Goal: Task Accomplishment & Management: Use online tool/utility

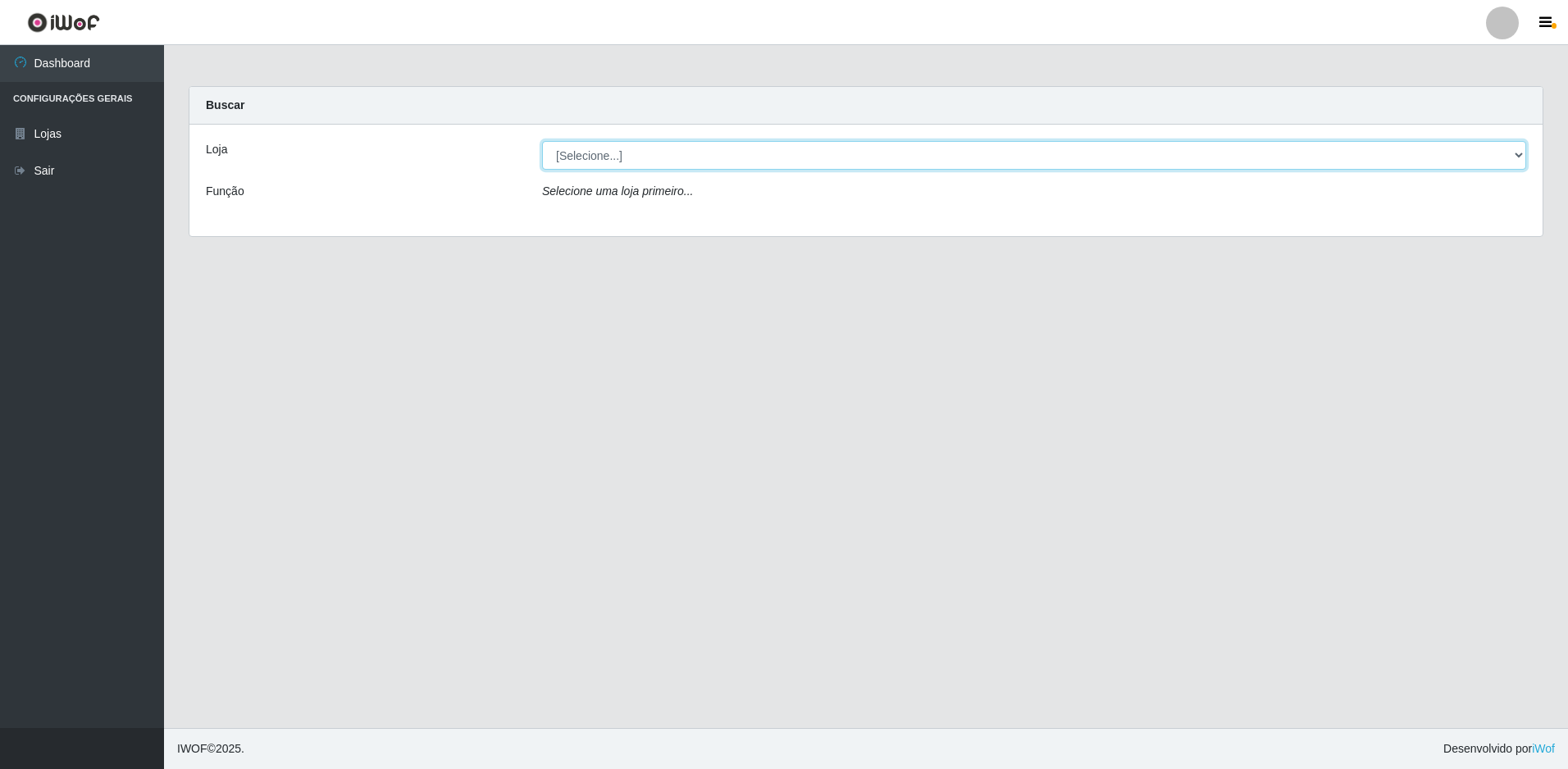
click at [694, 154] on select "[Selecione...] Extraplus - Loja 50 [GEOGRAPHIC_DATA]" at bounding box center [1034, 155] width 984 height 29
select select "451"
click at [542, 141] on select "[Selecione...] Extraplus - Loja 50 [GEOGRAPHIC_DATA]" at bounding box center [1034, 155] width 984 height 29
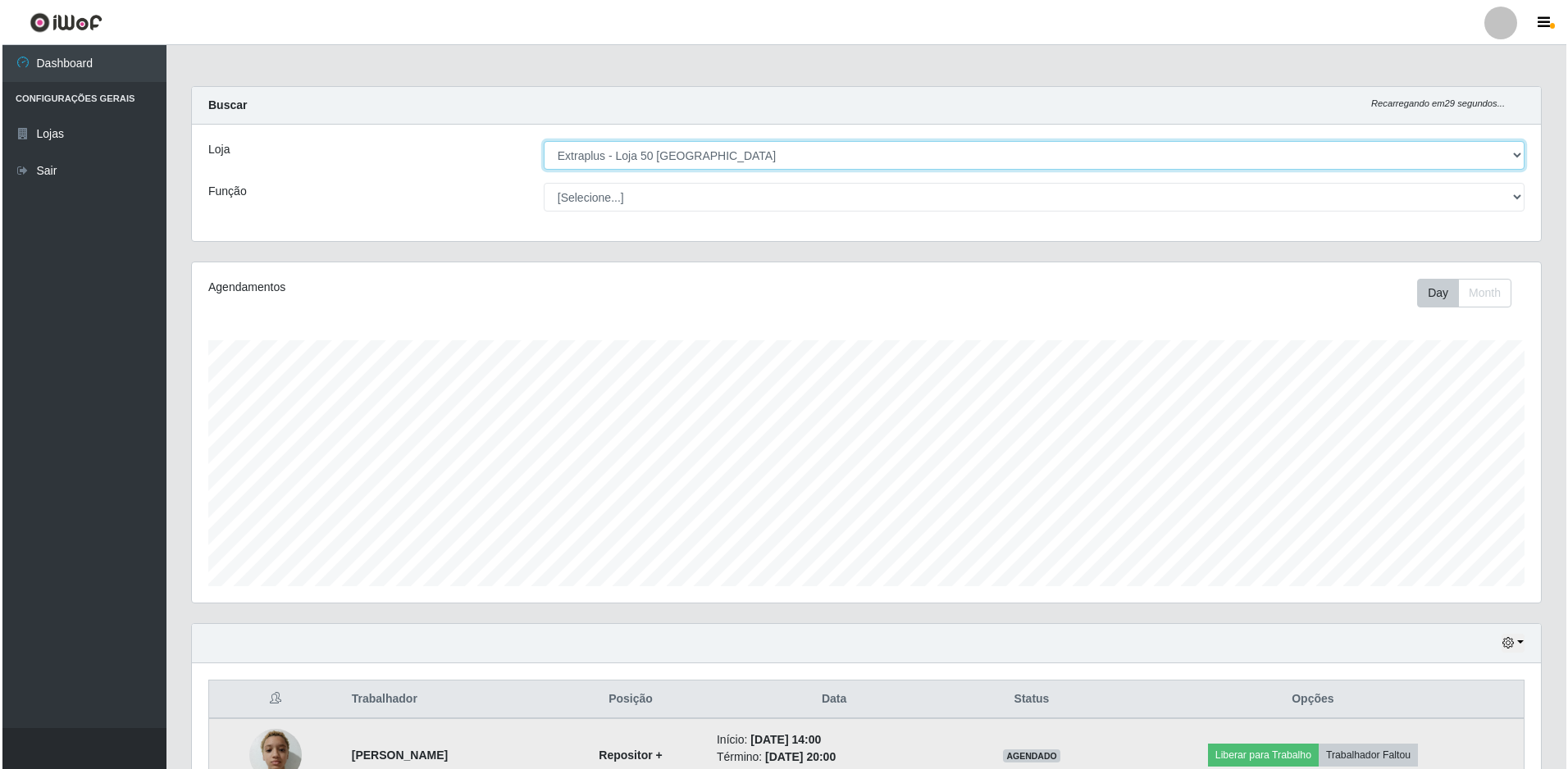
scroll to position [247, 0]
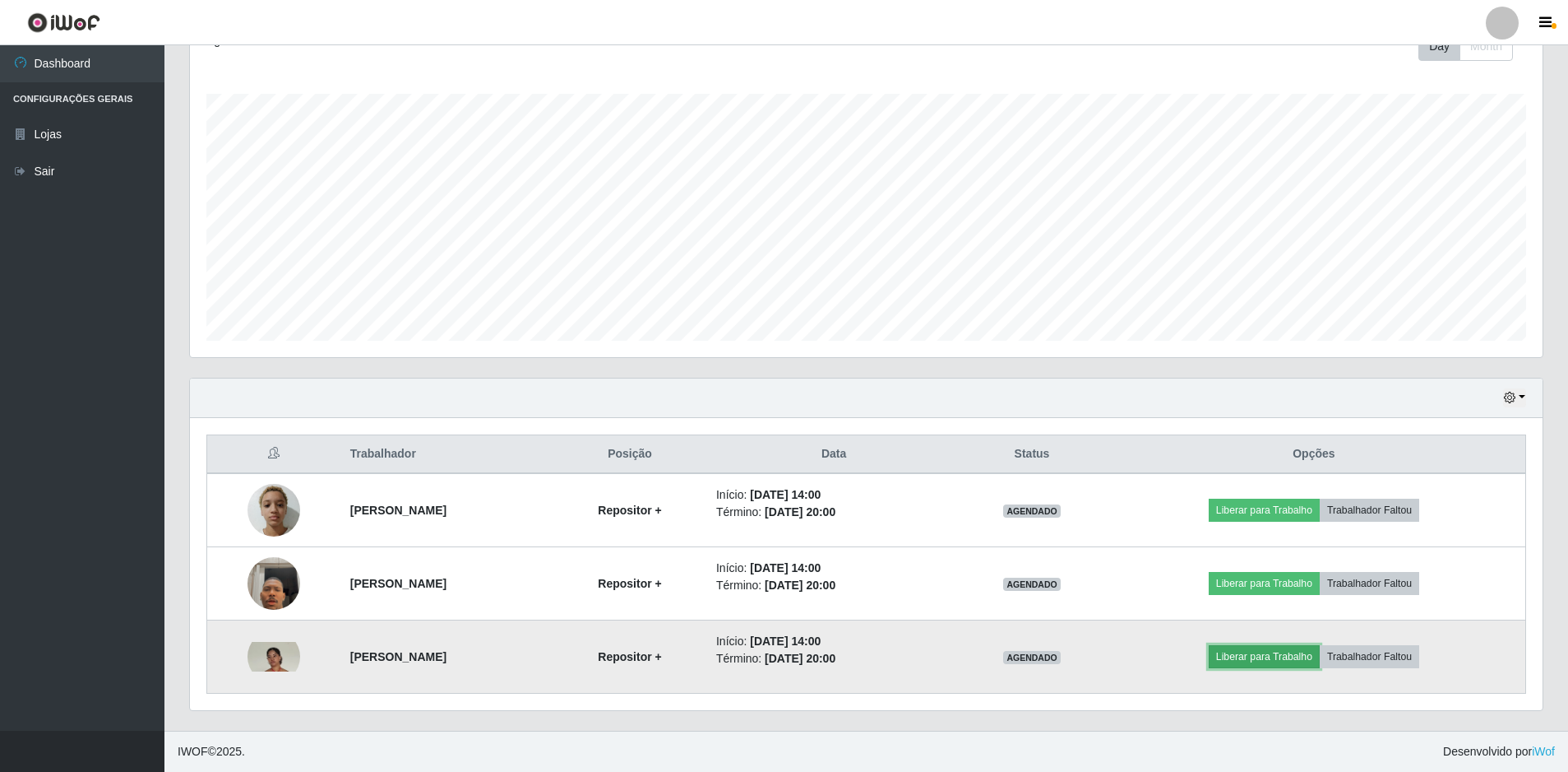
click at [1267, 662] on button "Liberar para Trabalho" at bounding box center [1265, 657] width 111 height 23
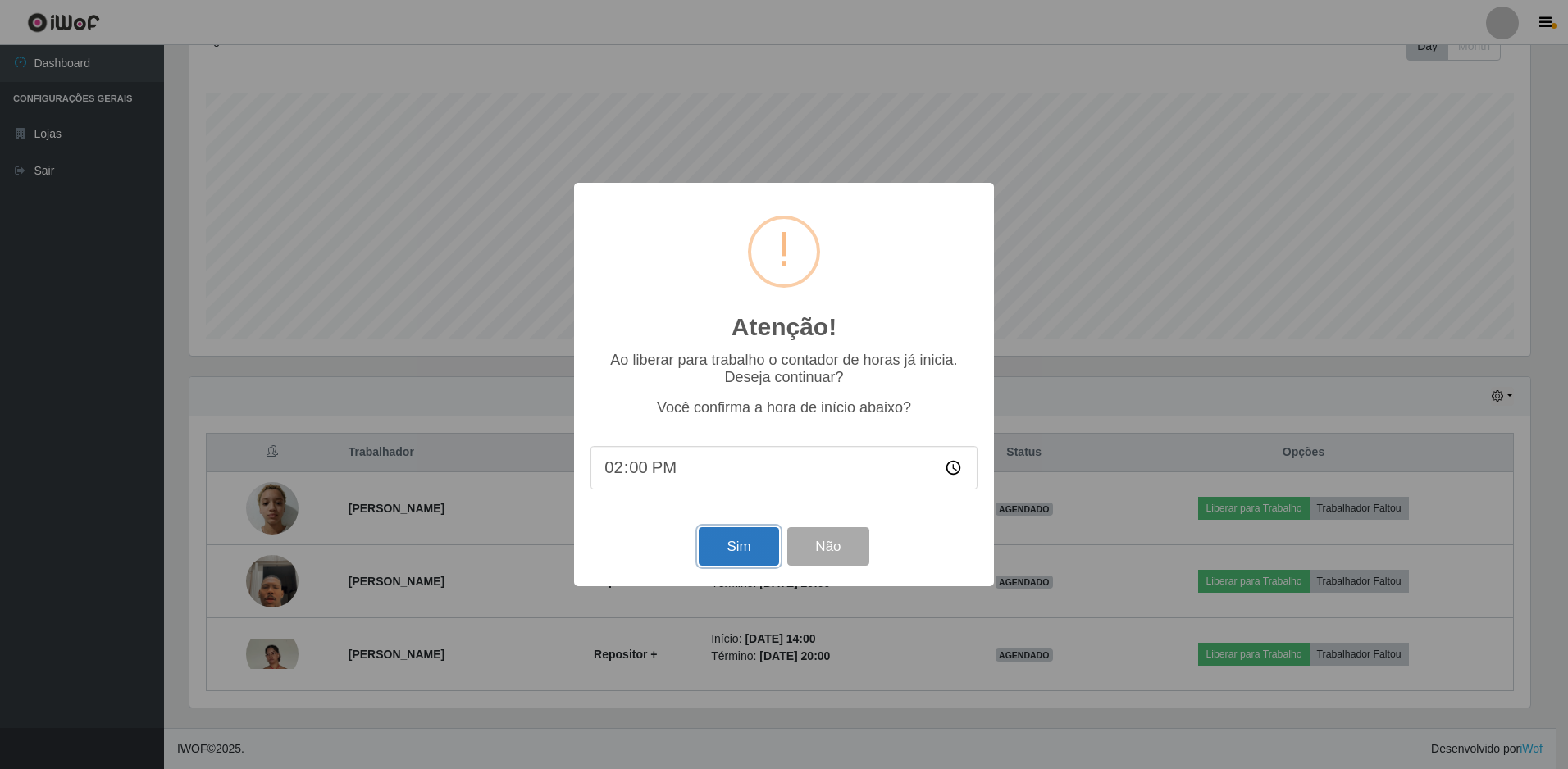
click at [725, 555] on button "Sim" at bounding box center [738, 547] width 80 height 39
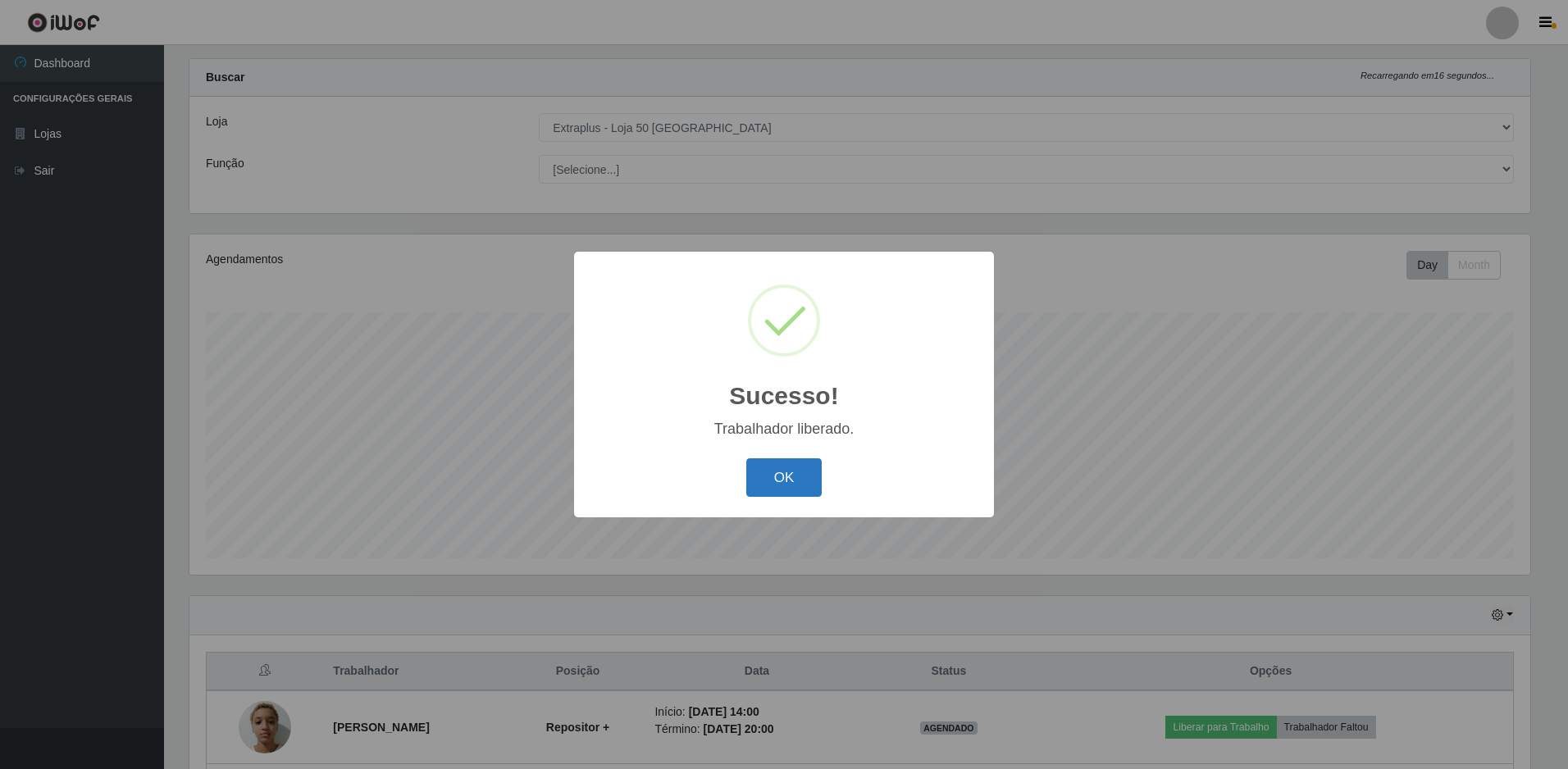
click at [747, 485] on button "OK" at bounding box center [784, 478] width 76 height 39
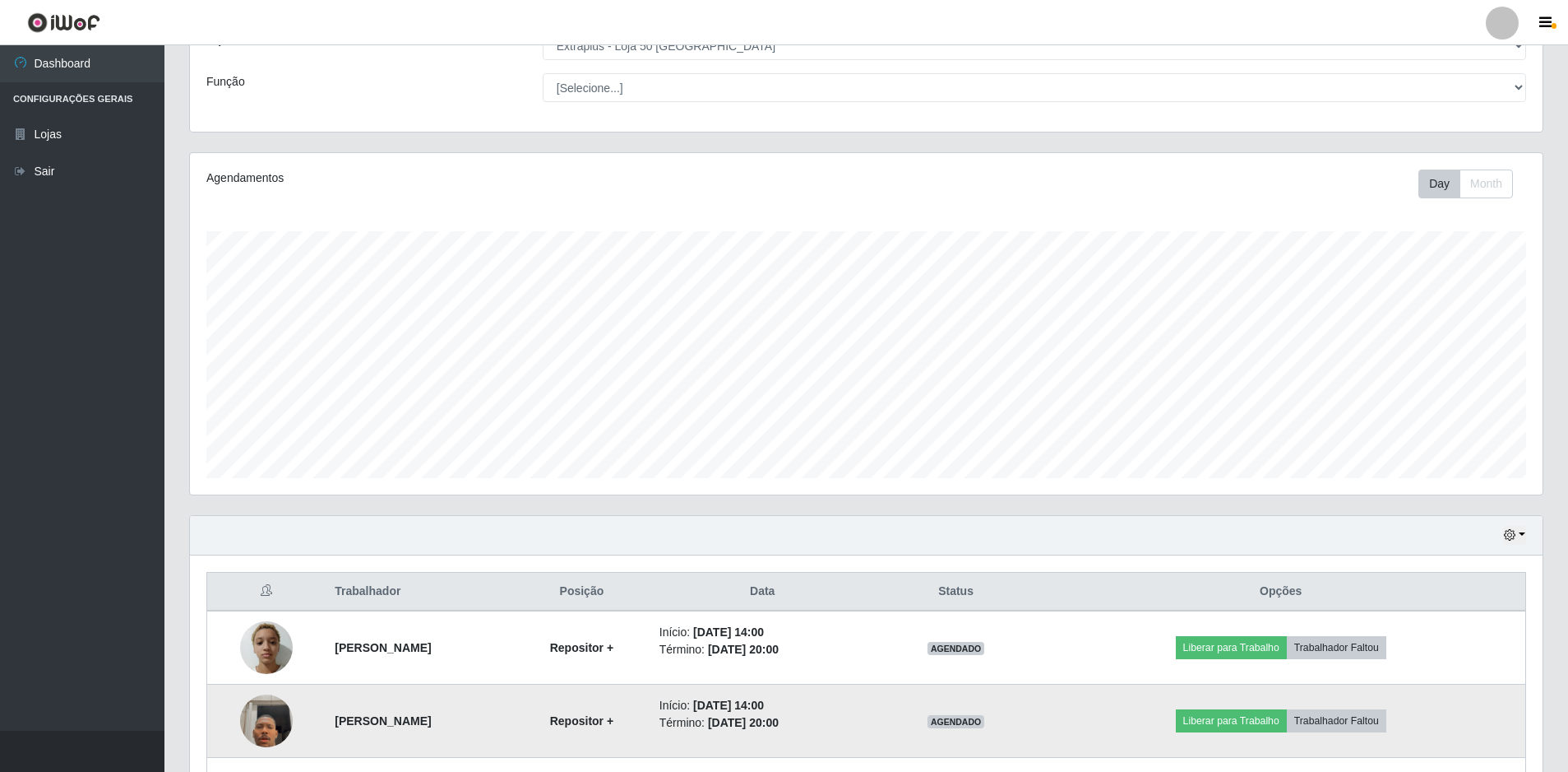
scroll to position [341, 1353]
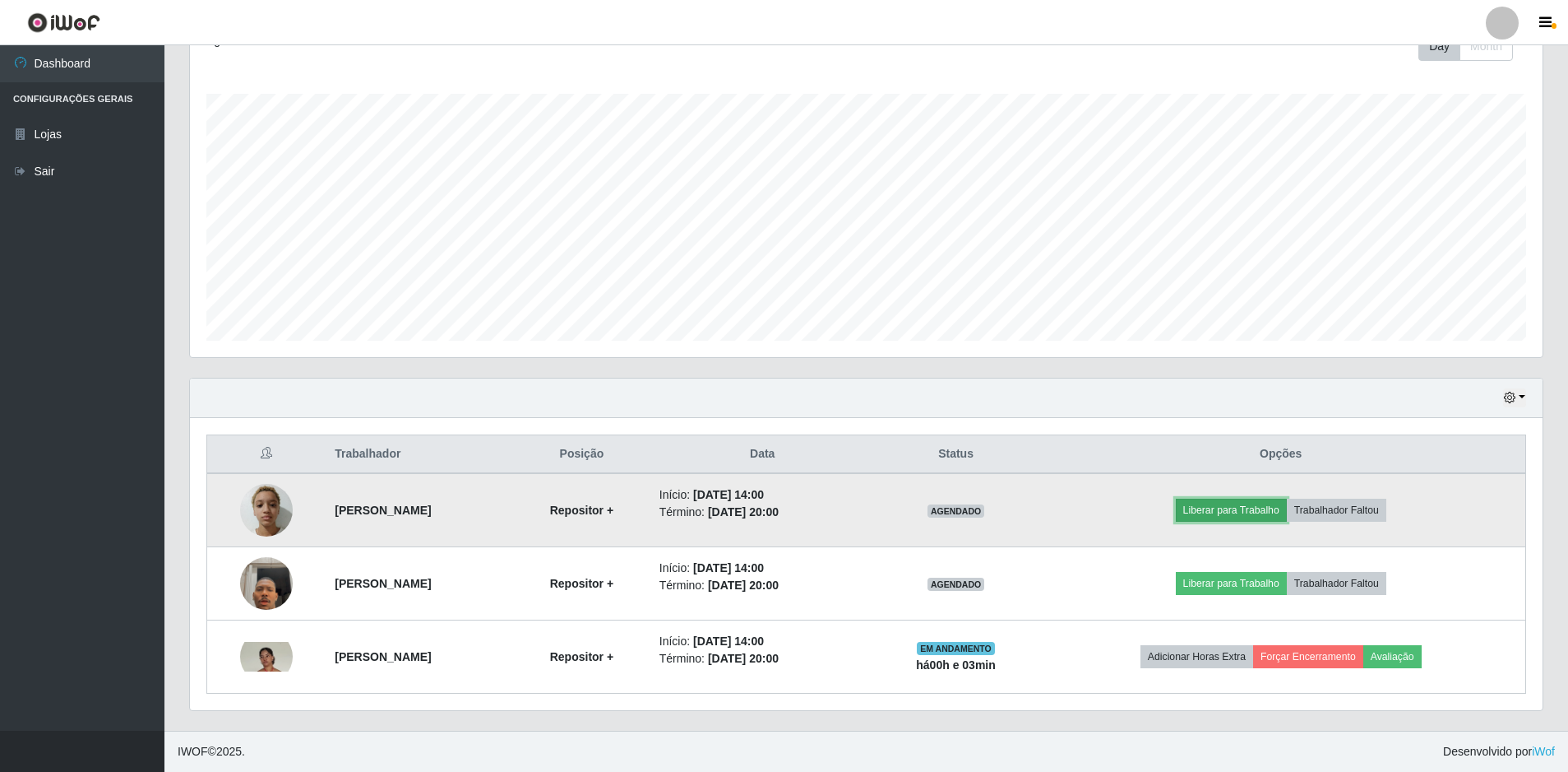
click at [1287, 514] on button "Liberar para Trabalho" at bounding box center [1232, 510] width 111 height 23
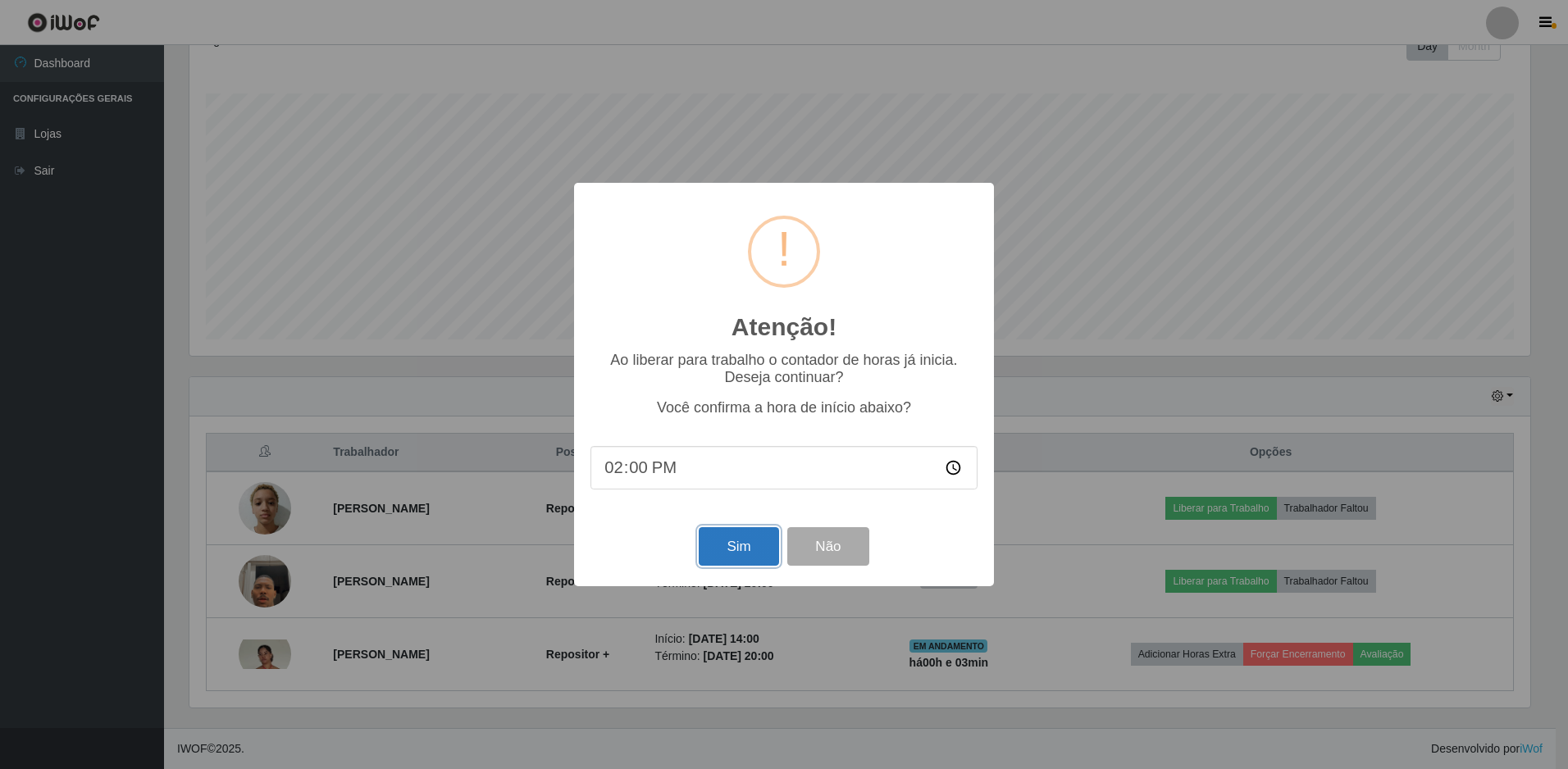
click at [729, 549] on button "Sim" at bounding box center [738, 547] width 80 height 39
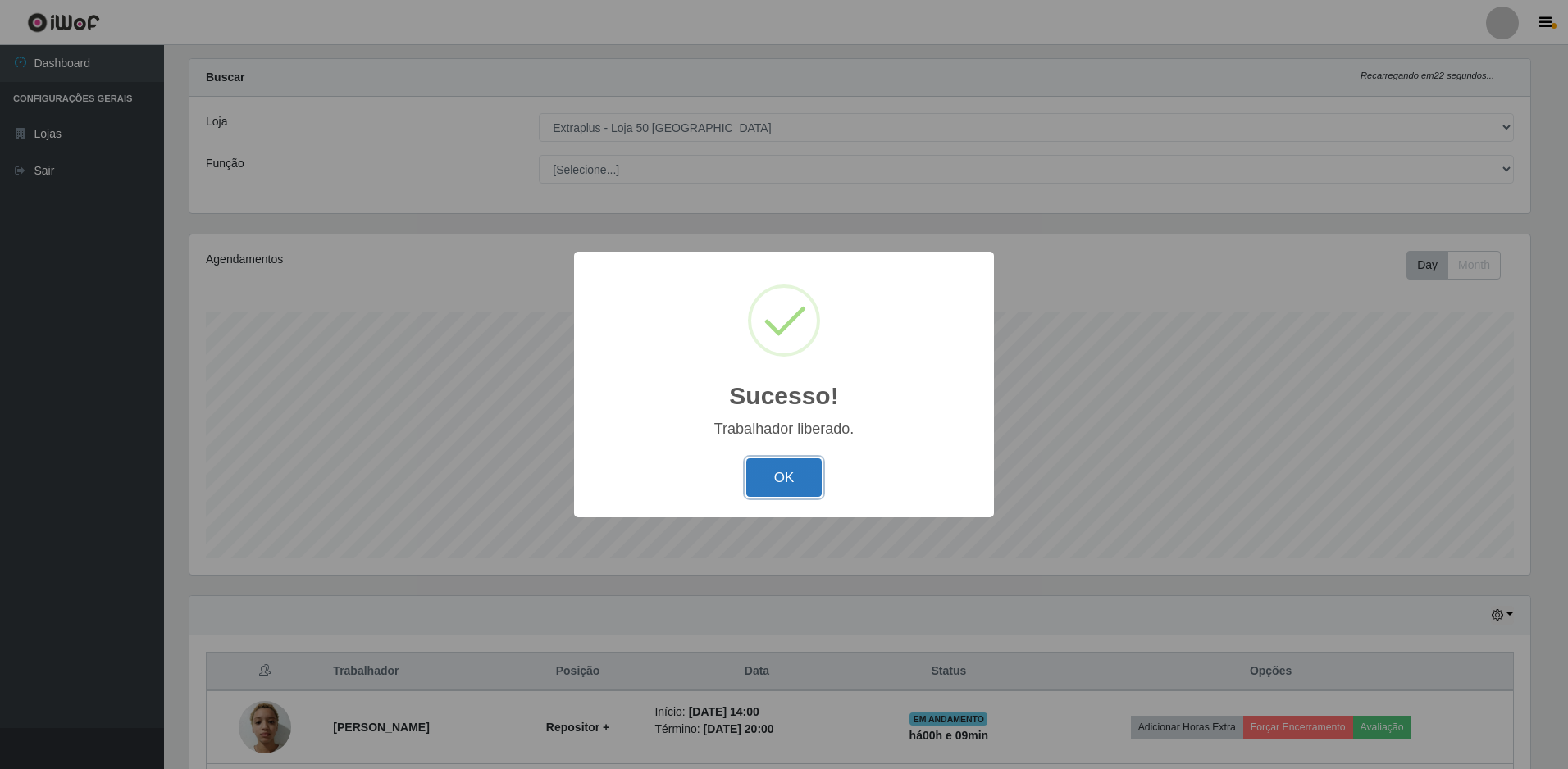
click at [793, 489] on button "OK" at bounding box center [784, 478] width 76 height 39
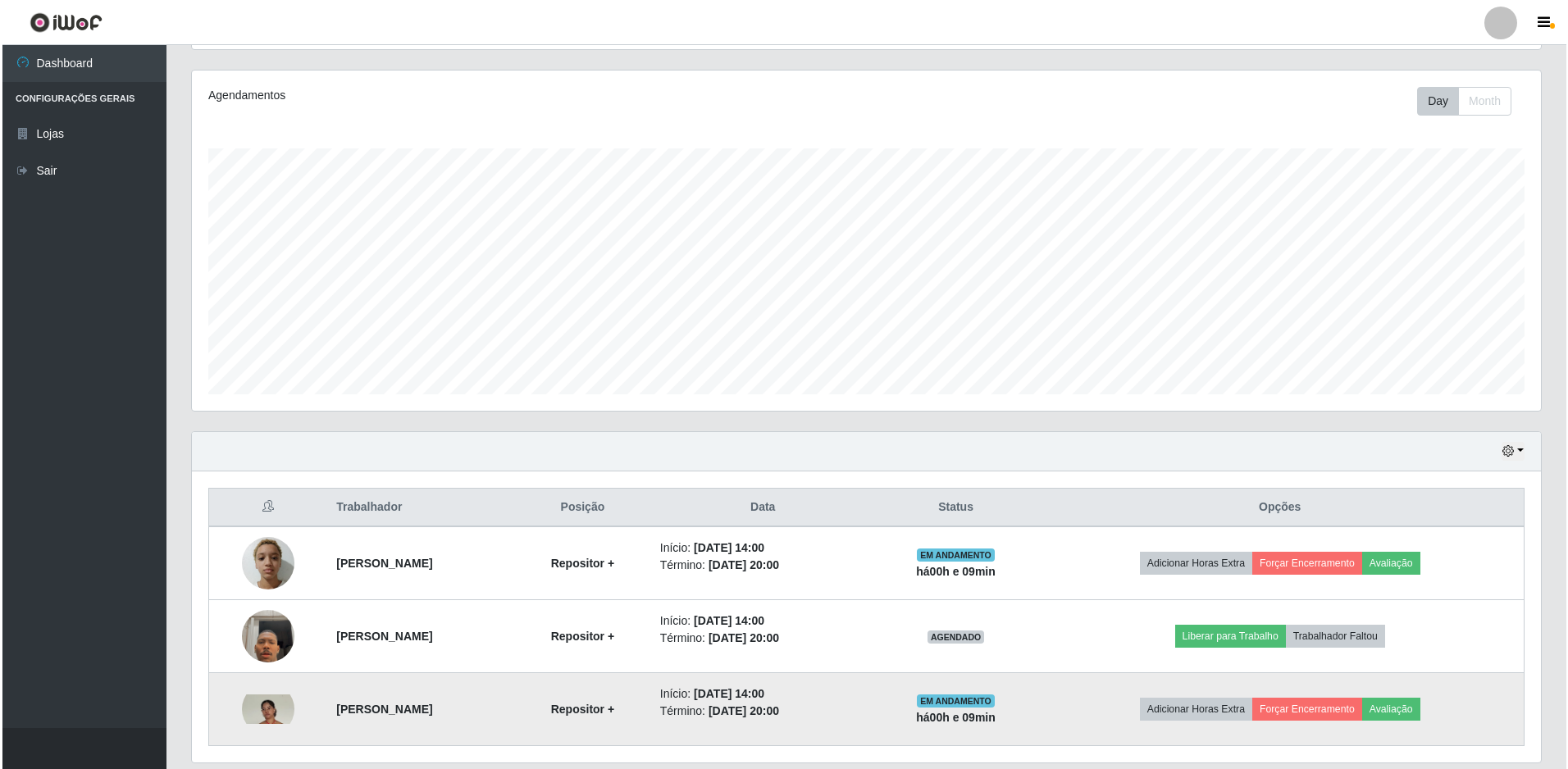
scroll to position [247, 0]
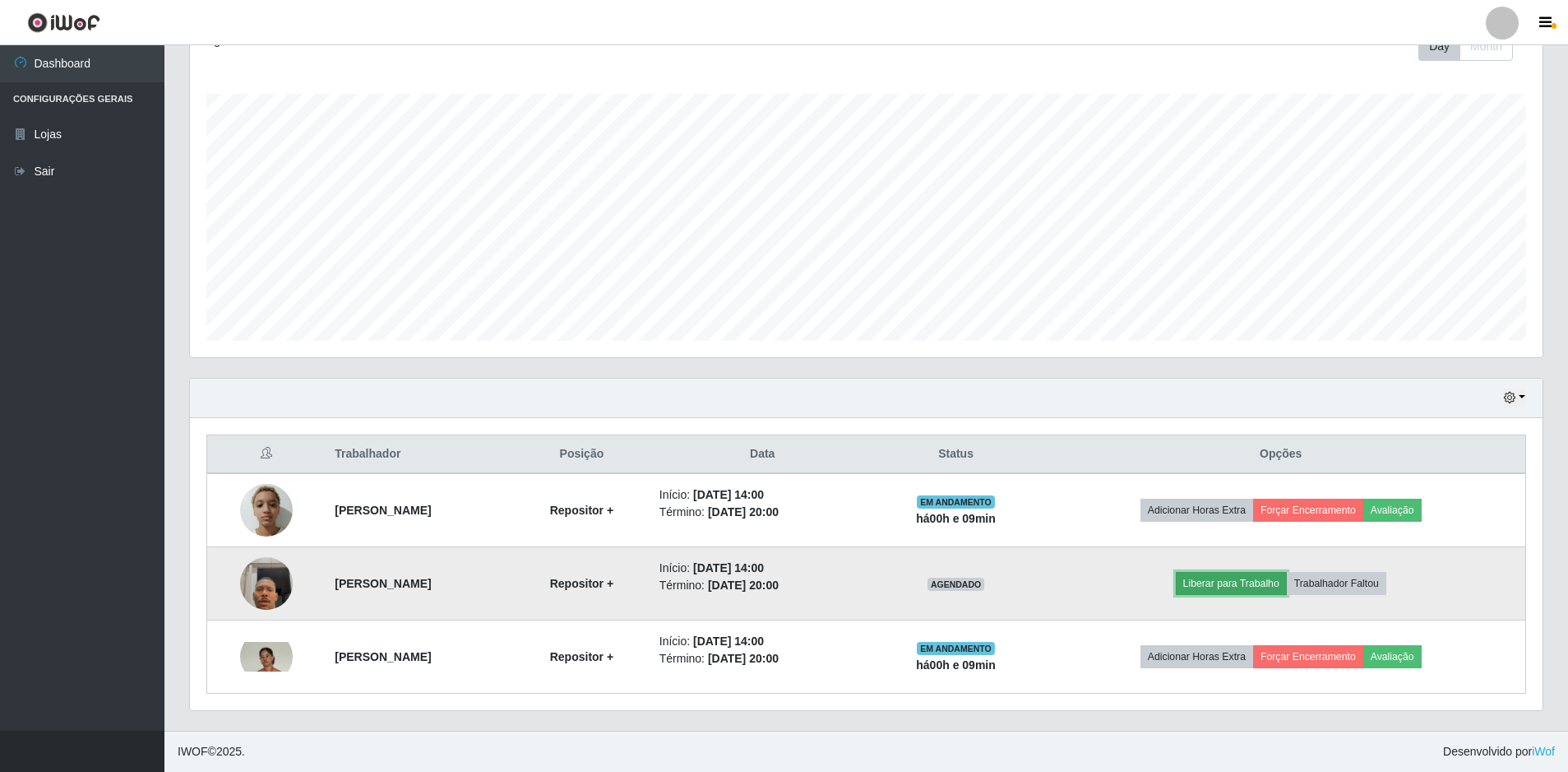
click at [1259, 595] on button "Liberar para Trabalho" at bounding box center [1232, 584] width 111 height 23
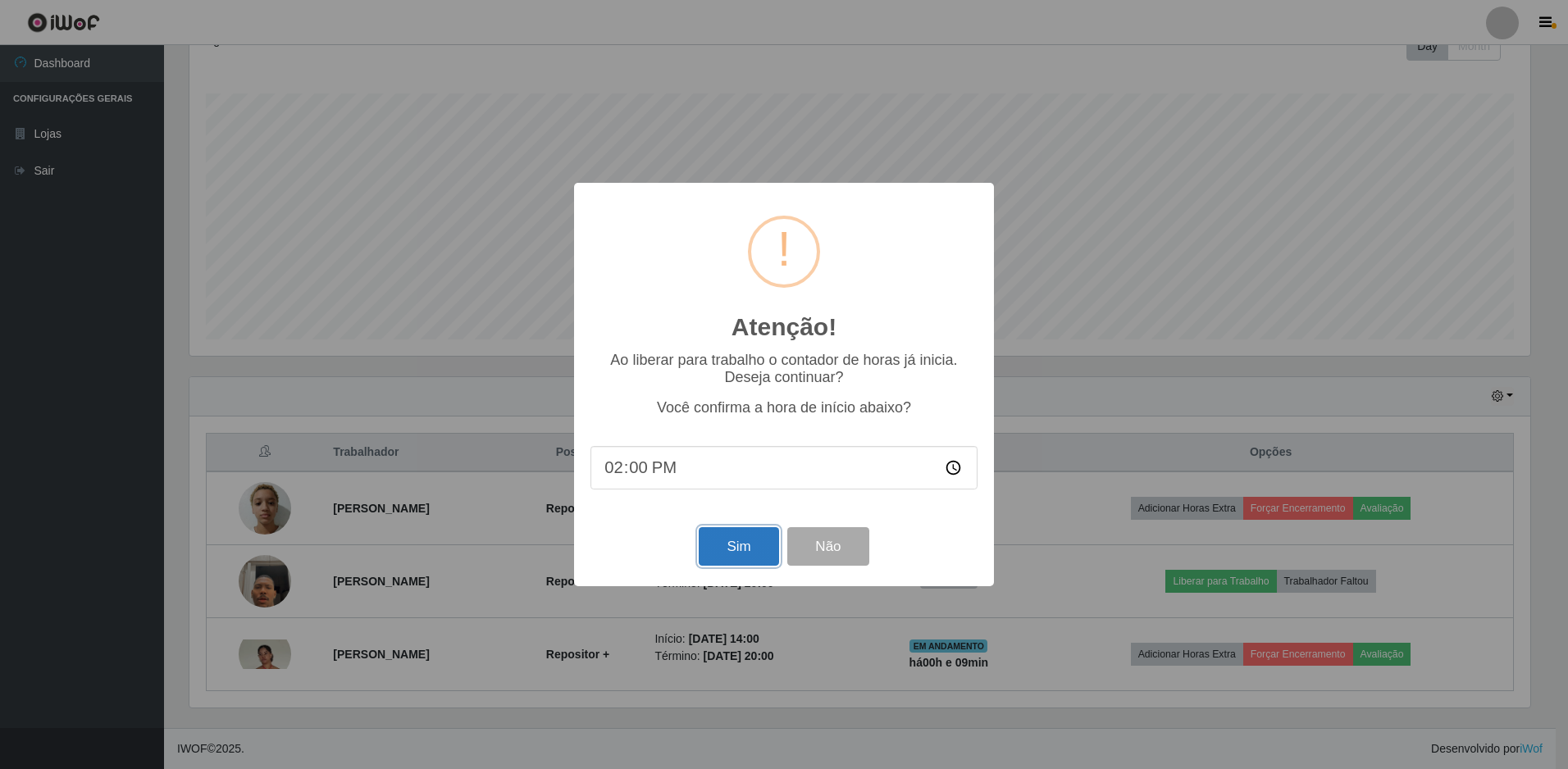
click at [732, 553] on button "Sim" at bounding box center [738, 547] width 80 height 39
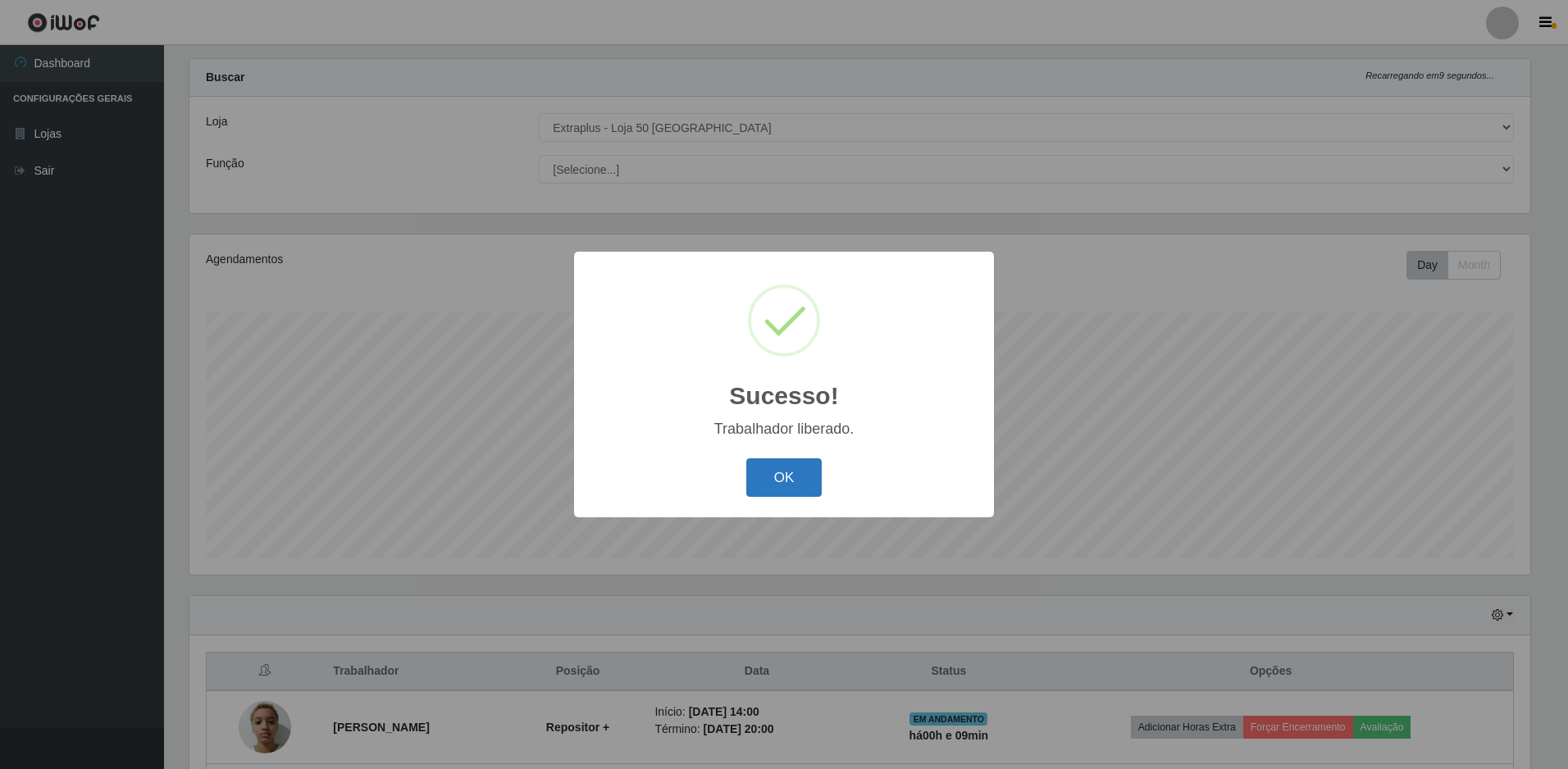
click at [775, 486] on button "OK" at bounding box center [784, 478] width 76 height 39
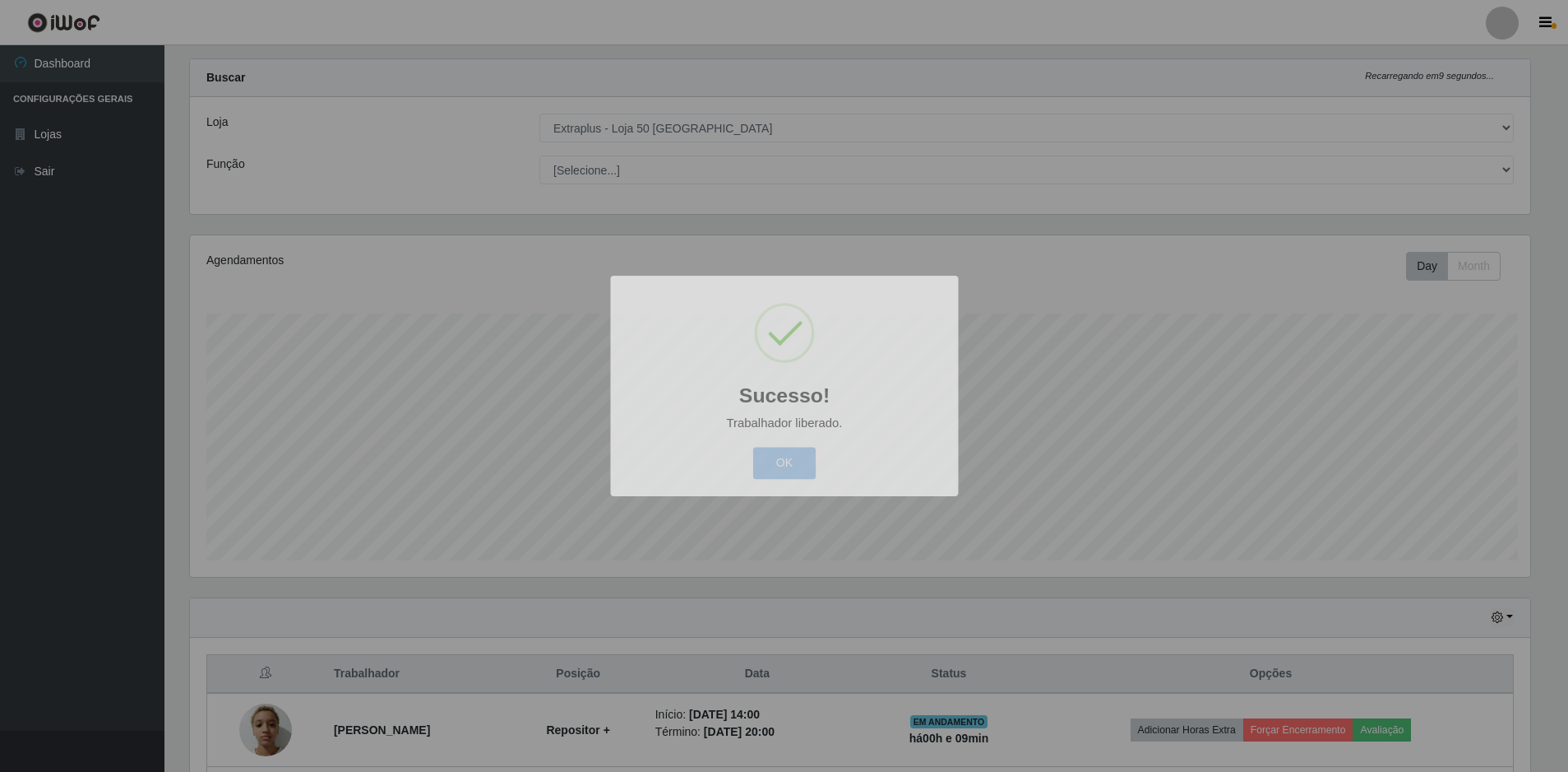
scroll to position [341, 1353]
